Goal: Task Accomplishment & Management: Use online tool/utility

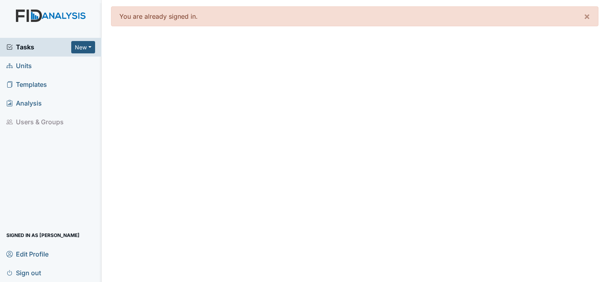
click at [24, 66] on span "Units" at bounding box center [18, 66] width 25 height 12
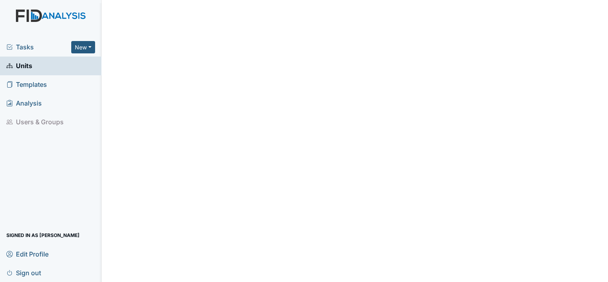
click at [24, 66] on span "Units" at bounding box center [19, 66] width 26 height 12
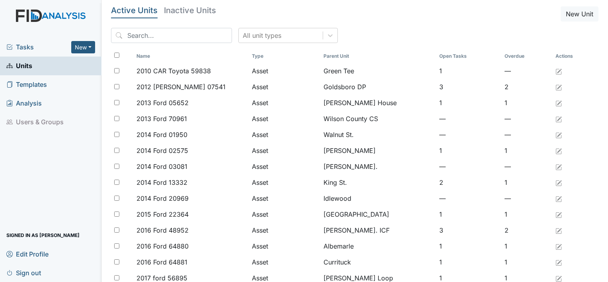
click at [24, 50] on span "Tasks" at bounding box center [38, 47] width 65 height 10
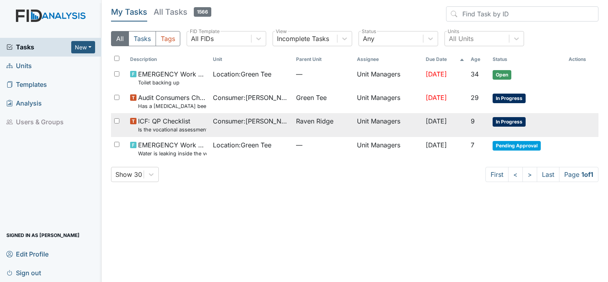
click at [159, 128] on small "Is the vocational assessment current? (document the date in the comment section)" at bounding box center [172, 130] width 68 height 8
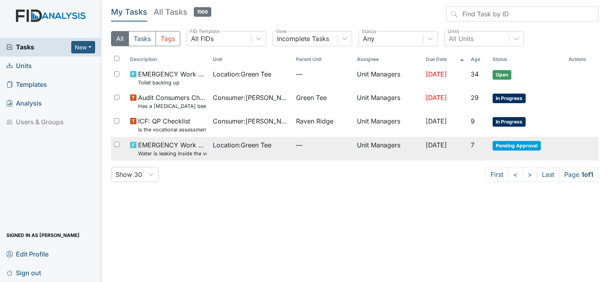
click at [512, 146] on span "Pending Approval" at bounding box center [517, 146] width 48 height 10
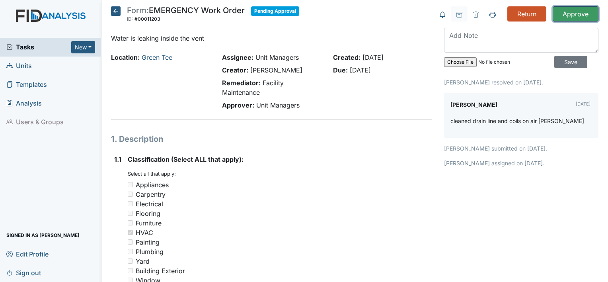
click at [565, 16] on input "Approve" at bounding box center [576, 13] width 46 height 15
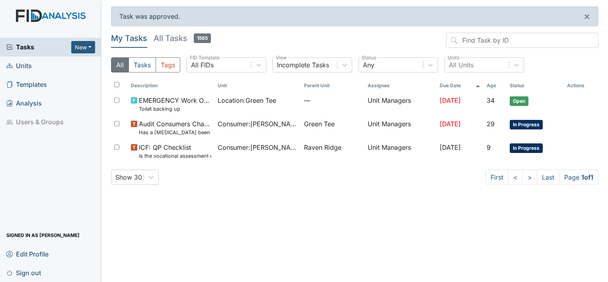
click at [26, 64] on span "Units" at bounding box center [18, 66] width 25 height 12
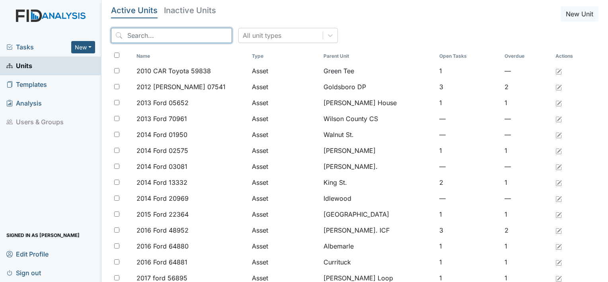
click at [152, 35] on input "search" at bounding box center [171, 35] width 121 height 15
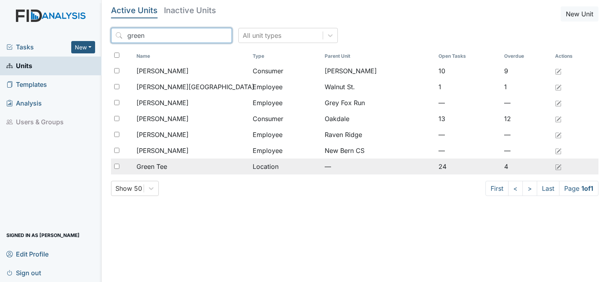
type input "green"
click at [164, 164] on span "Green Tee" at bounding box center [151, 167] width 31 height 10
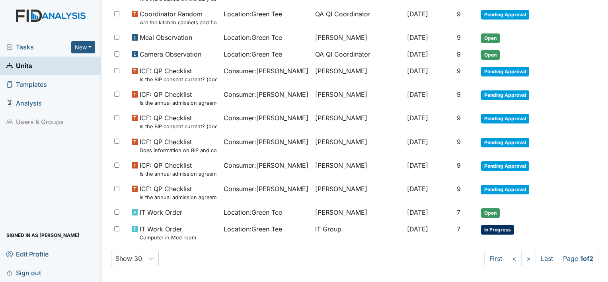
scroll to position [520, 0]
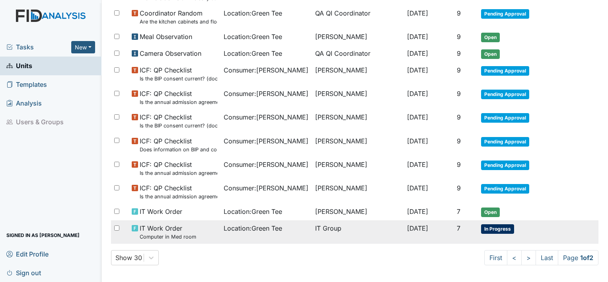
click at [501, 226] on span "In Progress" at bounding box center [497, 229] width 33 height 10
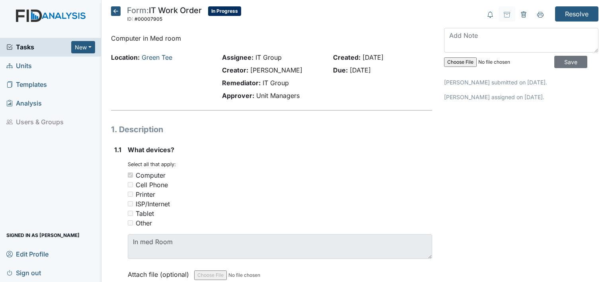
scroll to position [12, 0]
